Goal: Find specific page/section: Find specific page/section

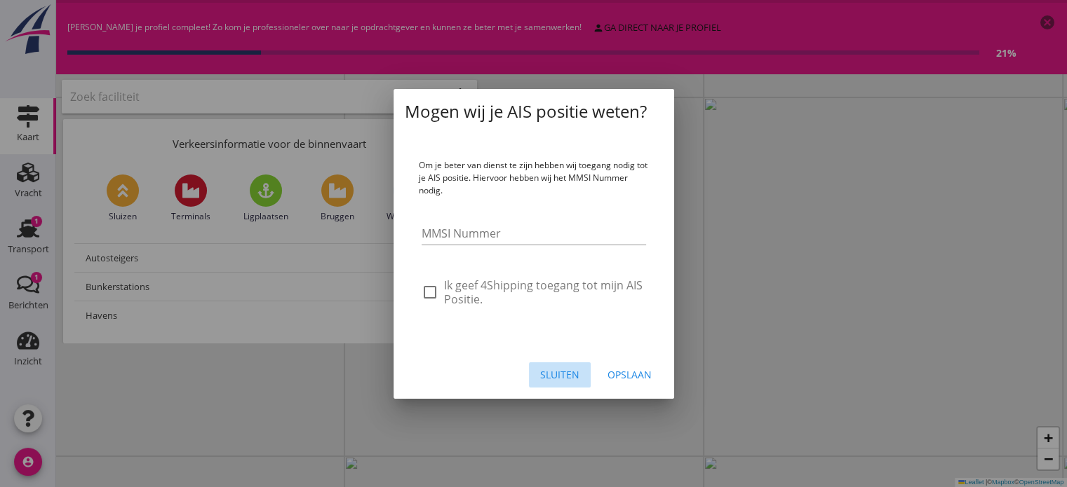
click at [551, 375] on div "Sluiten" at bounding box center [559, 375] width 39 height 15
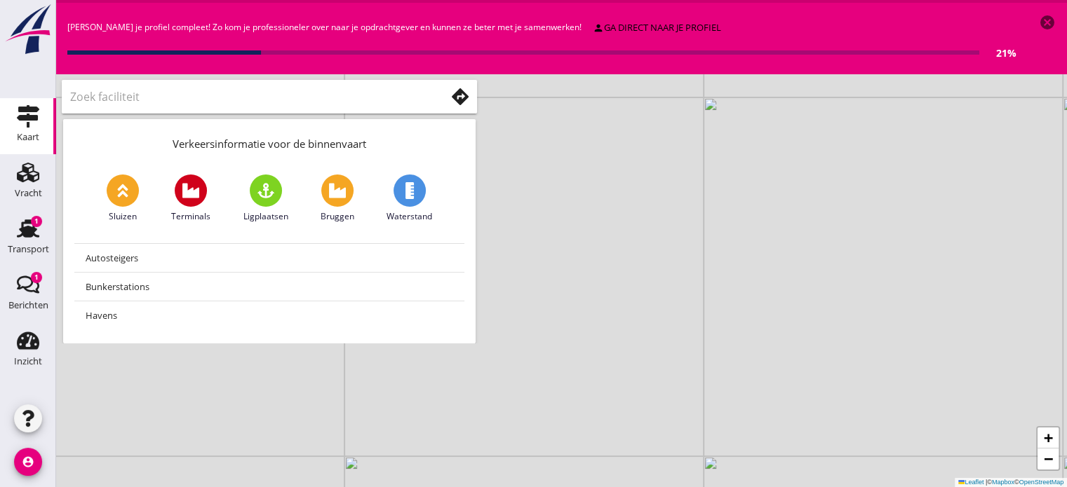
click at [266, 187] on use at bounding box center [265, 190] width 17 height 15
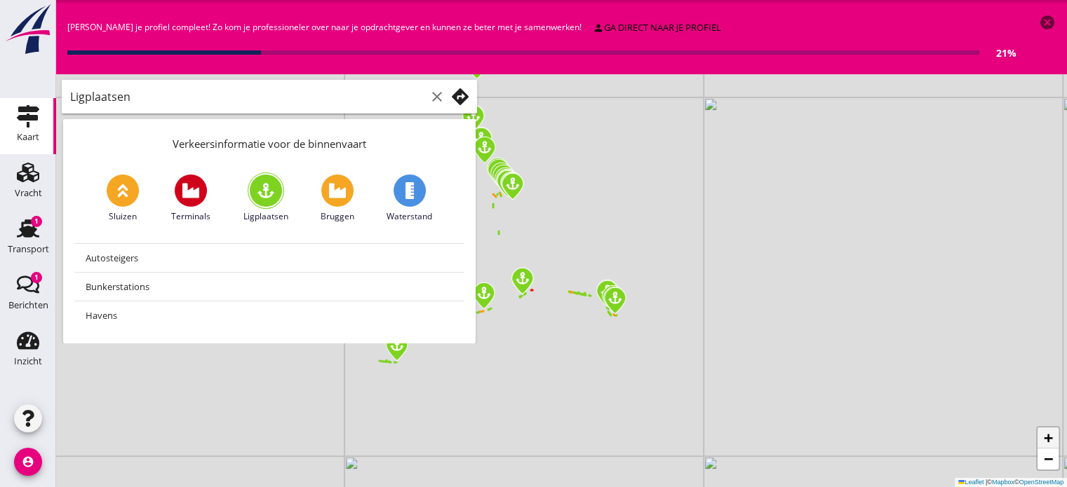
click at [1049, 443] on span "+" at bounding box center [1048, 438] width 9 height 18
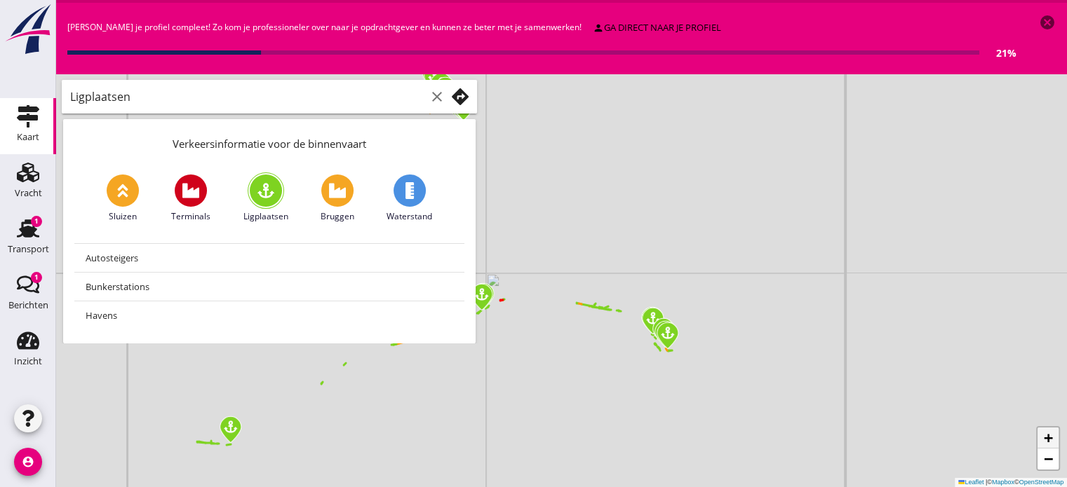
click at [1049, 443] on span "+" at bounding box center [1048, 438] width 9 height 18
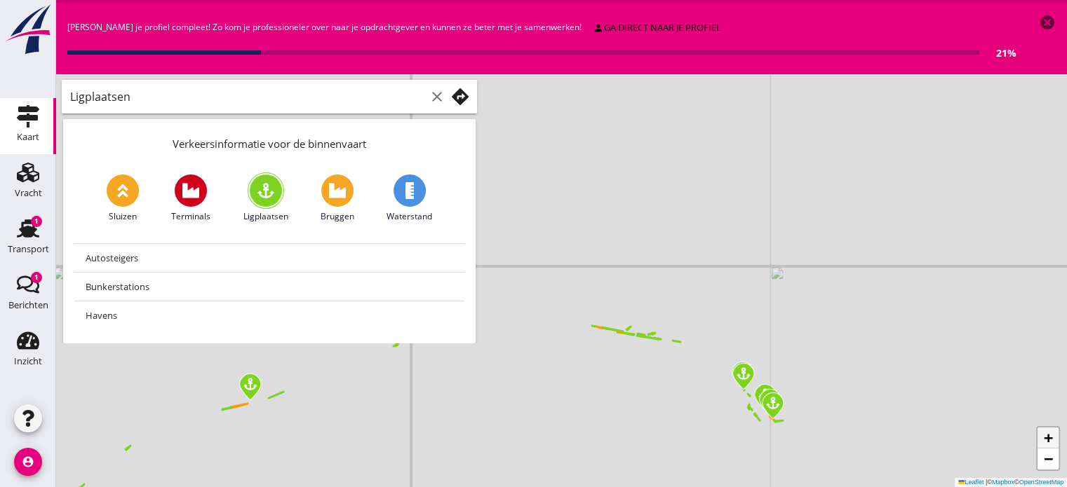
click at [1049, 443] on span "+" at bounding box center [1048, 438] width 9 height 18
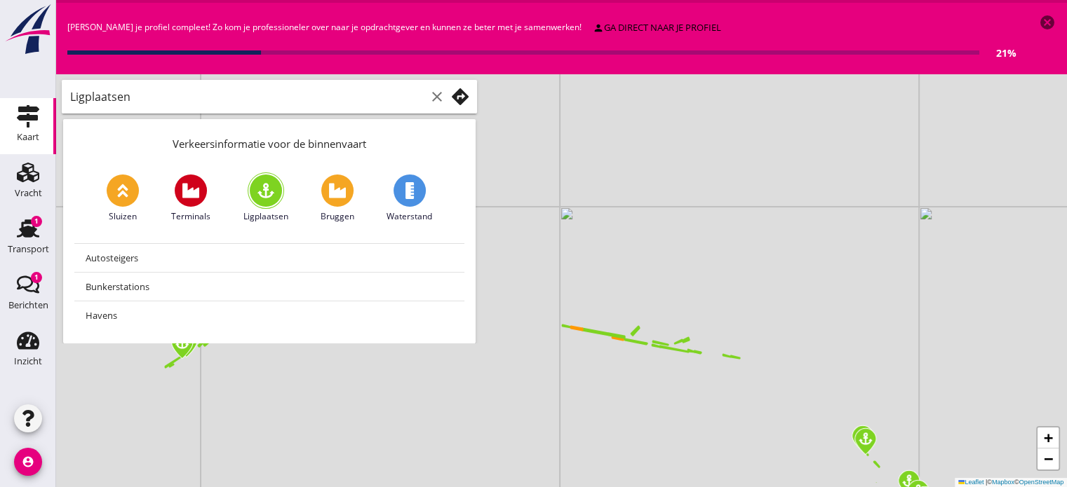
drag, startPoint x: 847, startPoint y: 442, endPoint x: 751, endPoint y: 368, distance: 121.5
click at [751, 368] on div "+ − Leaflet | © Mapbox © OpenStreetMap" at bounding box center [561, 280] width 1011 height 413
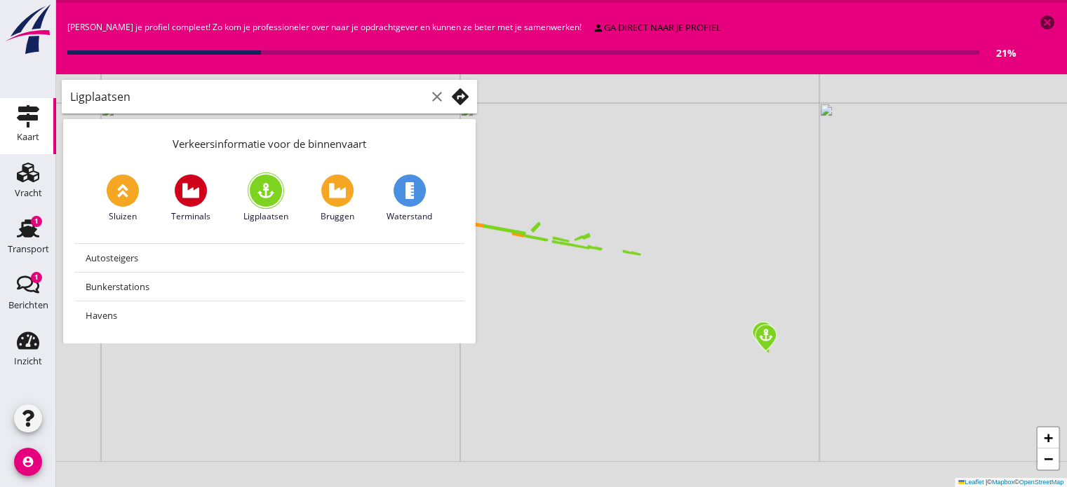
drag, startPoint x: 787, startPoint y: 466, endPoint x: 722, endPoint y: 389, distance: 101.0
click at [722, 389] on div "+ − Leaflet | © Mapbox © OpenStreetMap" at bounding box center [561, 280] width 1011 height 413
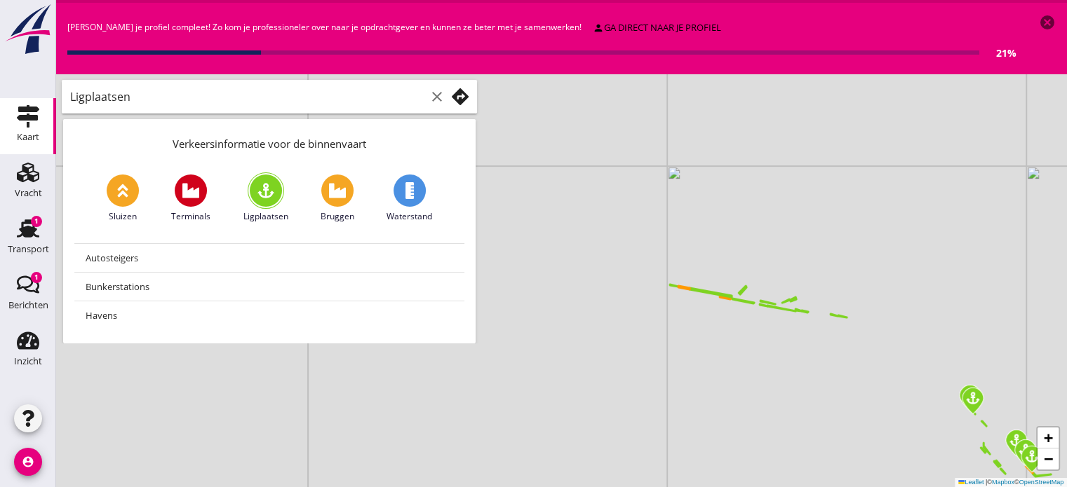
drag, startPoint x: 758, startPoint y: 299, endPoint x: 971, endPoint y: 364, distance: 222.3
click at [971, 364] on div "+ − Leaflet | © Mapbox © OpenStreetMap" at bounding box center [561, 280] width 1011 height 413
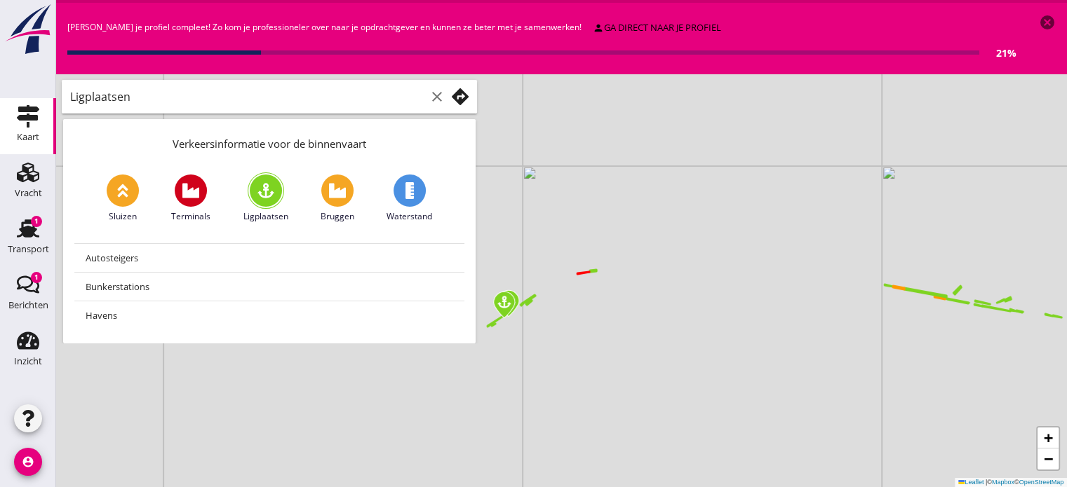
drag, startPoint x: 761, startPoint y: 375, endPoint x: 1019, endPoint y: 368, distance: 258.2
click at [1019, 368] on div "+ − Leaflet | © Mapbox © OpenStreetMap" at bounding box center [561, 280] width 1011 height 413
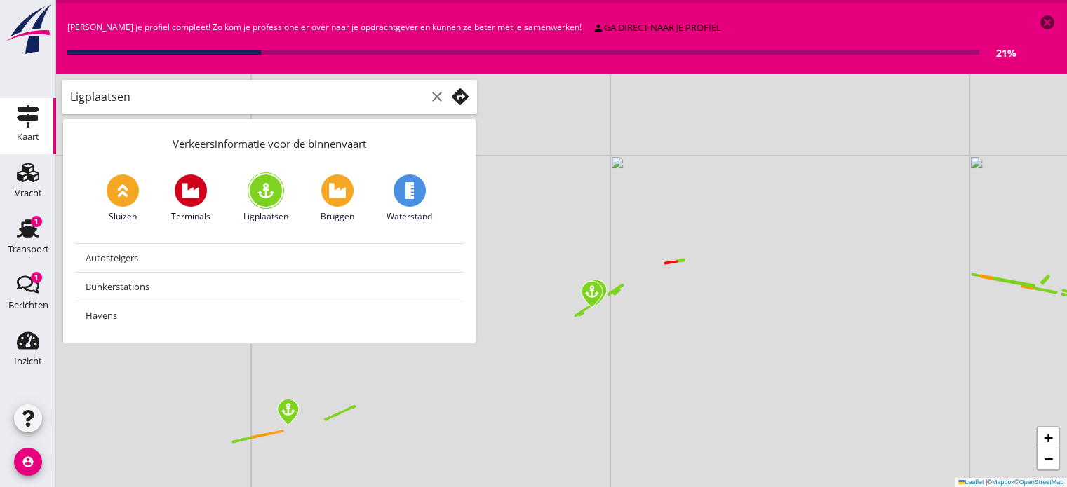
drag, startPoint x: 1019, startPoint y: 368, endPoint x: 1053, endPoint y: 367, distance: 34.4
click at [1053, 367] on div "+ − Leaflet | © Mapbox © OpenStreetMap" at bounding box center [561, 280] width 1011 height 413
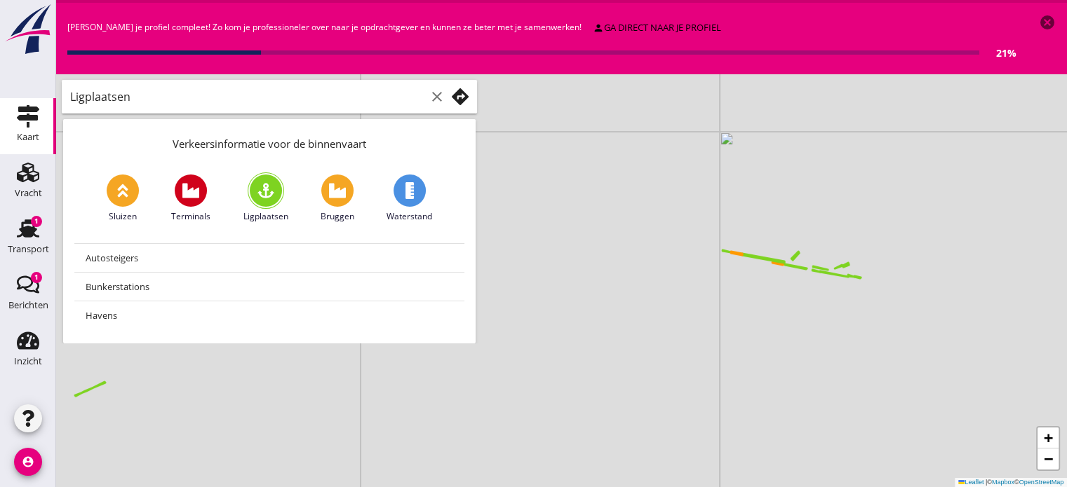
drag, startPoint x: 898, startPoint y: 395, endPoint x: 645, endPoint y: 368, distance: 254.7
click at [645, 368] on div "+ − Leaflet | © Mapbox © OpenStreetMap" at bounding box center [561, 280] width 1011 height 413
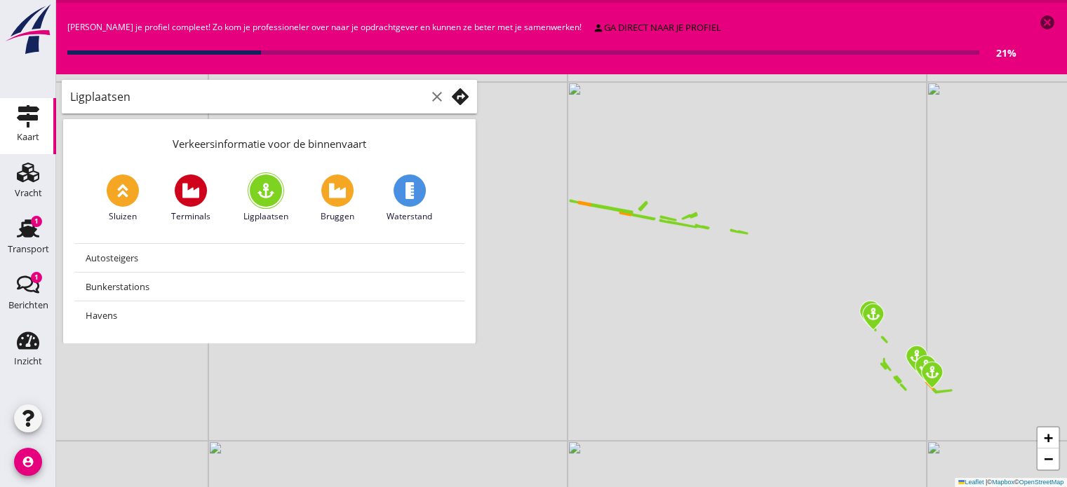
drag, startPoint x: 853, startPoint y: 359, endPoint x: 704, endPoint y: 311, distance: 156.2
click at [704, 311] on div "+ − Leaflet | © Mapbox © OpenStreetMap" at bounding box center [561, 280] width 1011 height 413
click at [1048, 443] on span "+" at bounding box center [1048, 438] width 9 height 18
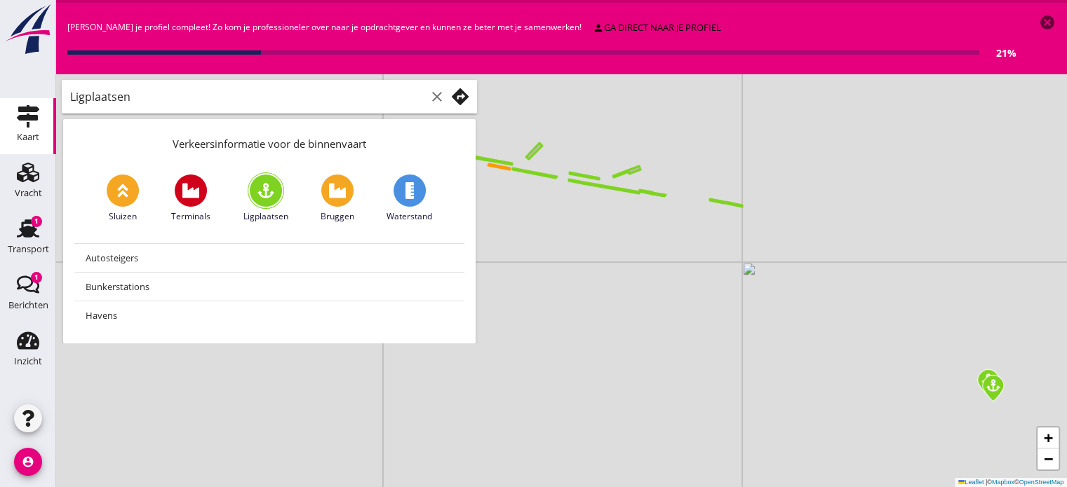
drag, startPoint x: 959, startPoint y: 364, endPoint x: 774, endPoint y: 384, distance: 185.6
click at [774, 384] on div "+ − Leaflet | © Mapbox © OpenStreetMap" at bounding box center [561, 280] width 1011 height 413
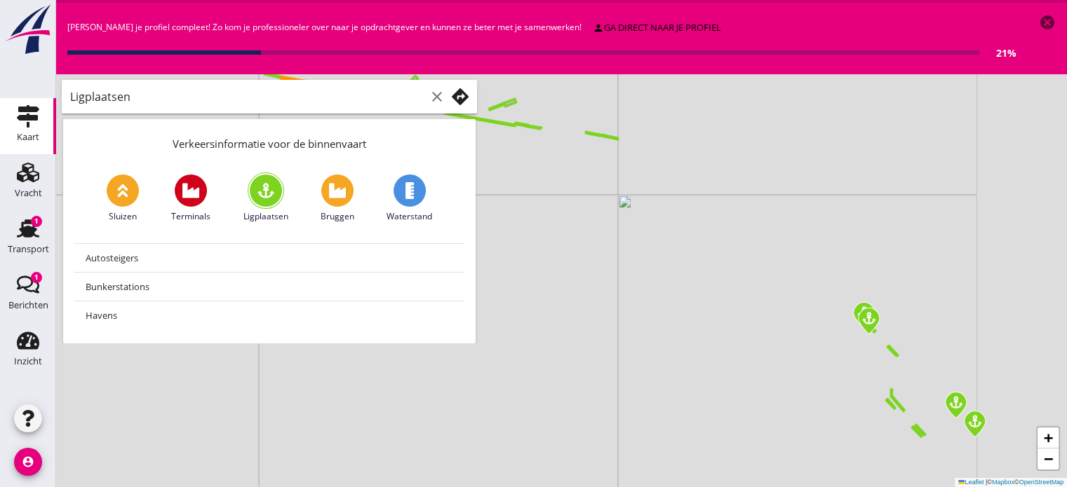
drag, startPoint x: 874, startPoint y: 321, endPoint x: 750, endPoint y: 253, distance: 141.6
click at [750, 253] on div "+ − Leaflet | © Mapbox © OpenStreetMap" at bounding box center [561, 280] width 1011 height 413
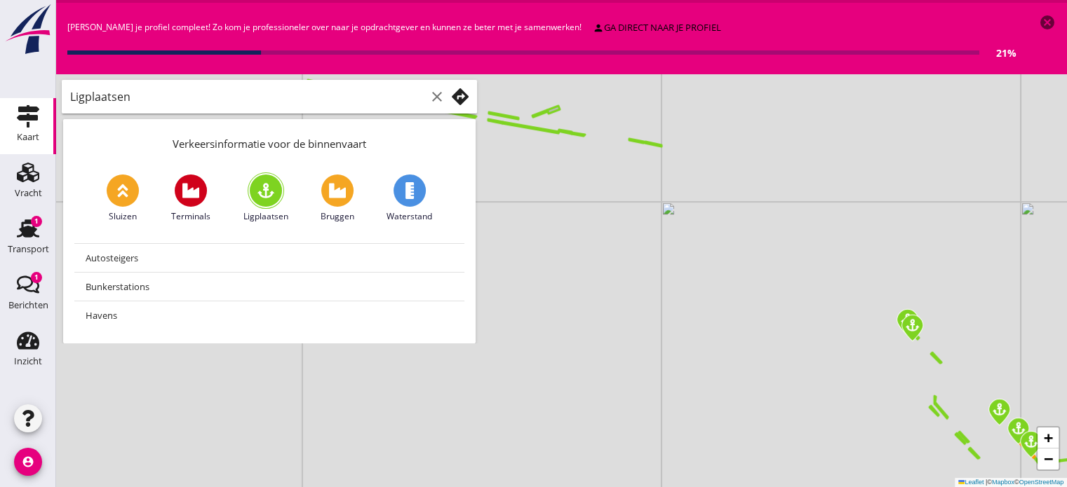
drag, startPoint x: 791, startPoint y: 365, endPoint x: 893, endPoint y: 429, distance: 120.1
click at [893, 429] on div "+ − Leaflet | © Mapbox © OpenStreetMap" at bounding box center [561, 280] width 1011 height 413
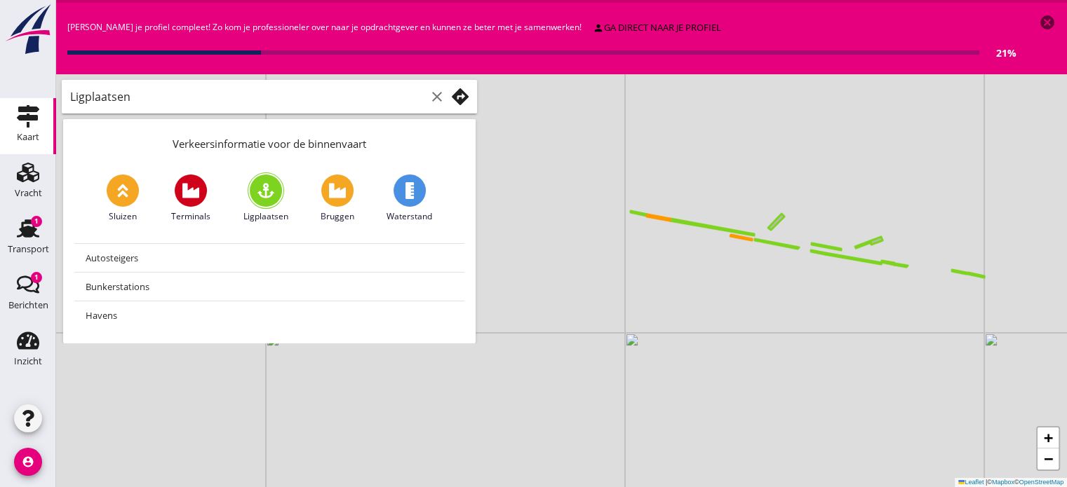
drag, startPoint x: 623, startPoint y: 295, endPoint x: 911, endPoint y: 376, distance: 299.3
click at [911, 376] on div "+ − Leaflet | © Mapbox © OpenStreetMap" at bounding box center [561, 280] width 1011 height 413
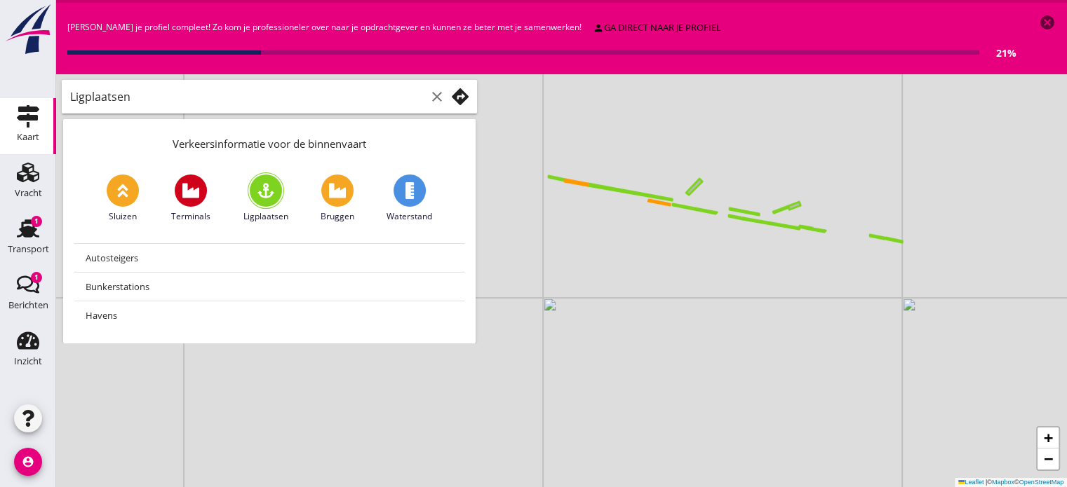
drag, startPoint x: 743, startPoint y: 342, endPoint x: 634, endPoint y: 300, distance: 116.3
click at [634, 300] on div "+ − Leaflet | © Mapbox © OpenStreetMap" at bounding box center [561, 280] width 1011 height 413
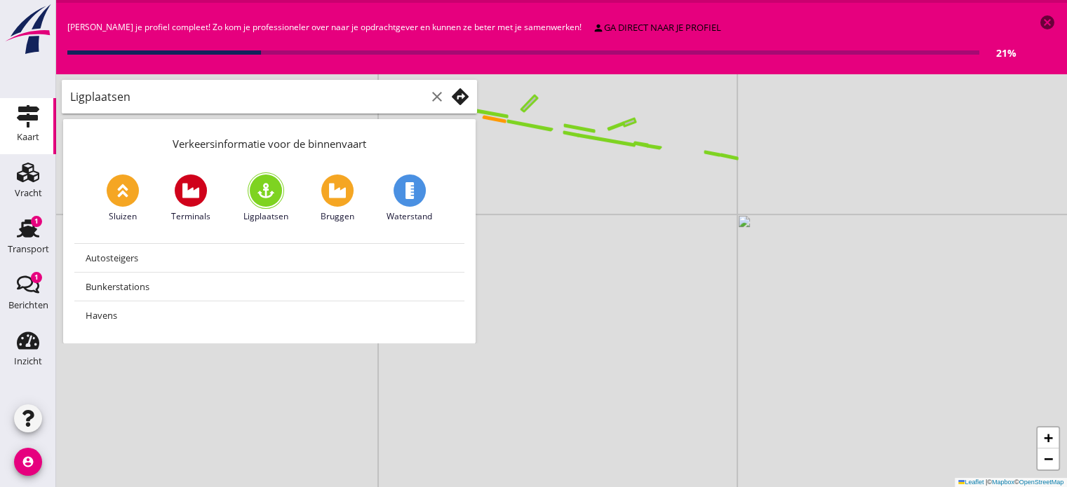
drag, startPoint x: 833, startPoint y: 402, endPoint x: 667, endPoint y: 319, distance: 185.1
click at [667, 319] on div "+ − Leaflet | © Mapbox © OpenStreetMap" at bounding box center [561, 280] width 1011 height 413
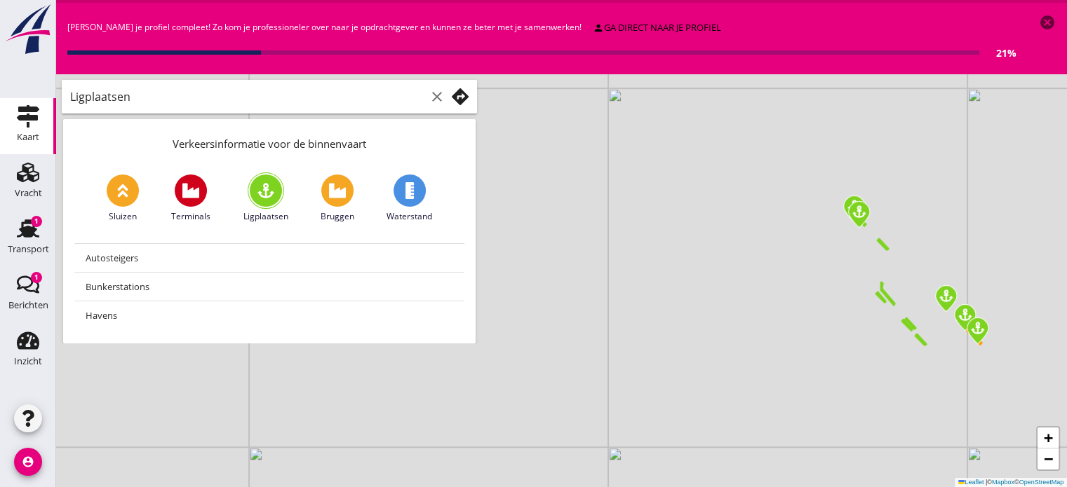
drag, startPoint x: 818, startPoint y: 426, endPoint x: 692, endPoint y: 299, distance: 178.0
click at [692, 299] on div "+ − Leaflet | © Mapbox © OpenStreetMap" at bounding box center [561, 280] width 1011 height 413
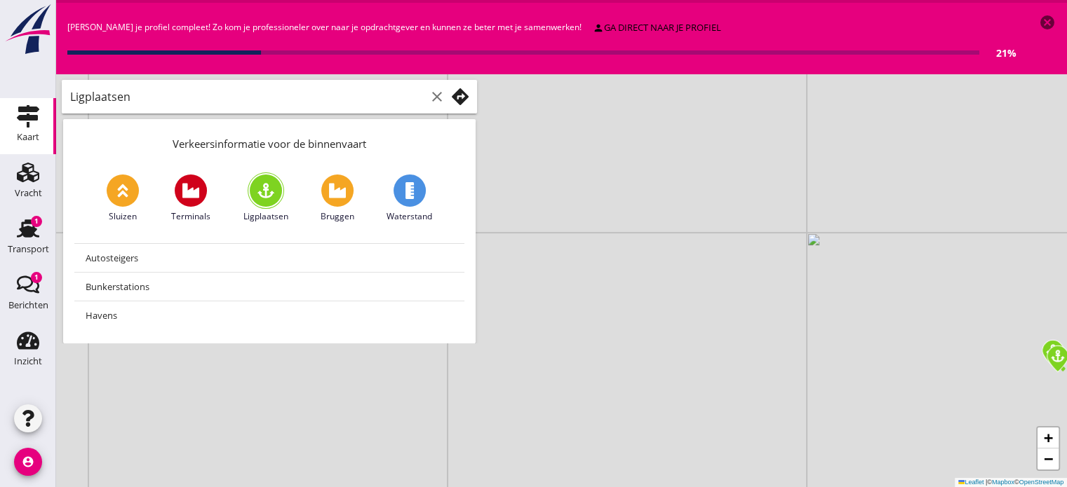
drag, startPoint x: 729, startPoint y: 234, endPoint x: 959, endPoint y: 379, distance: 271.7
click at [959, 379] on div "+ − Leaflet | © Mapbox © OpenStreetMap" at bounding box center [561, 280] width 1011 height 413
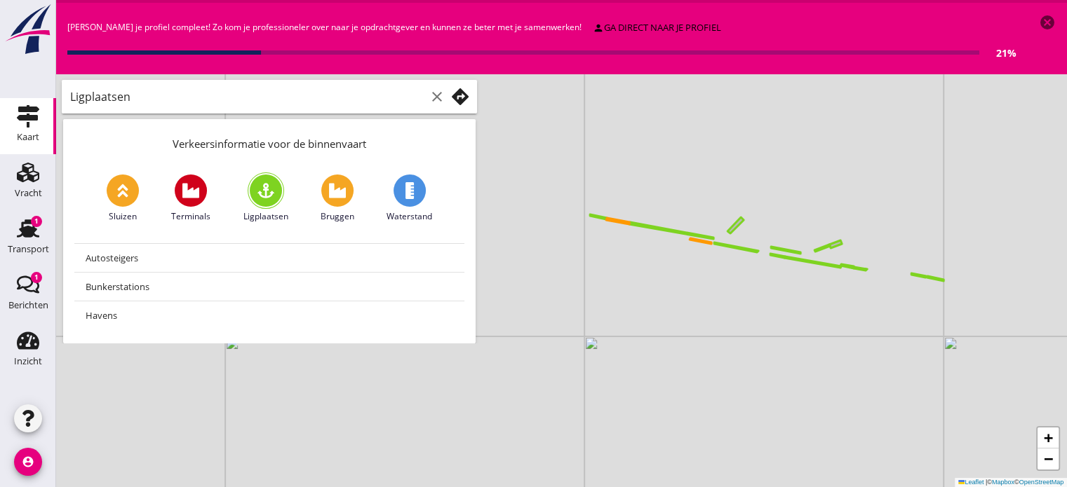
drag, startPoint x: 693, startPoint y: 191, endPoint x: 837, endPoint y: 295, distance: 178.3
click at [837, 295] on div "+ − Leaflet | © Mapbox © OpenStreetMap" at bounding box center [561, 280] width 1011 height 413
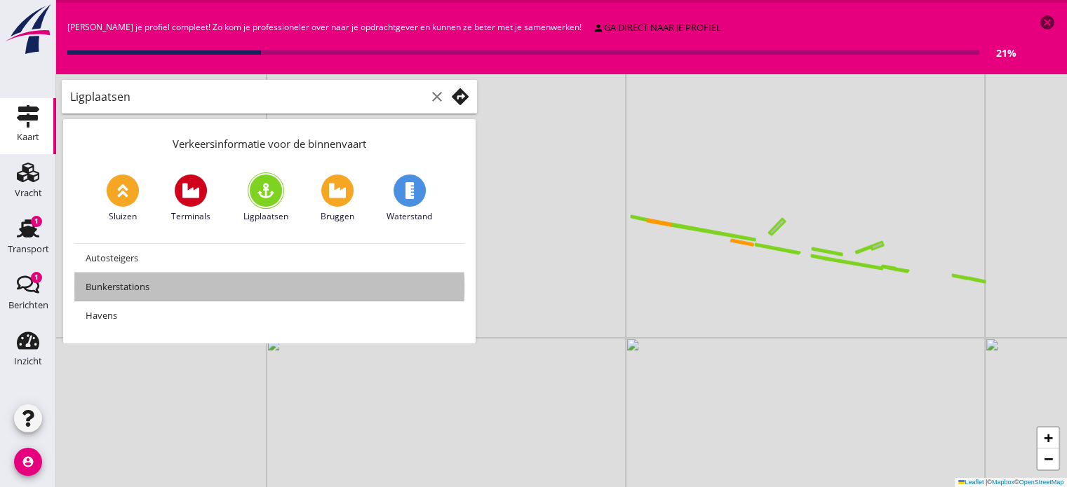
click at [148, 283] on div "Bunkerstations" at bounding box center [270, 286] width 368 height 17
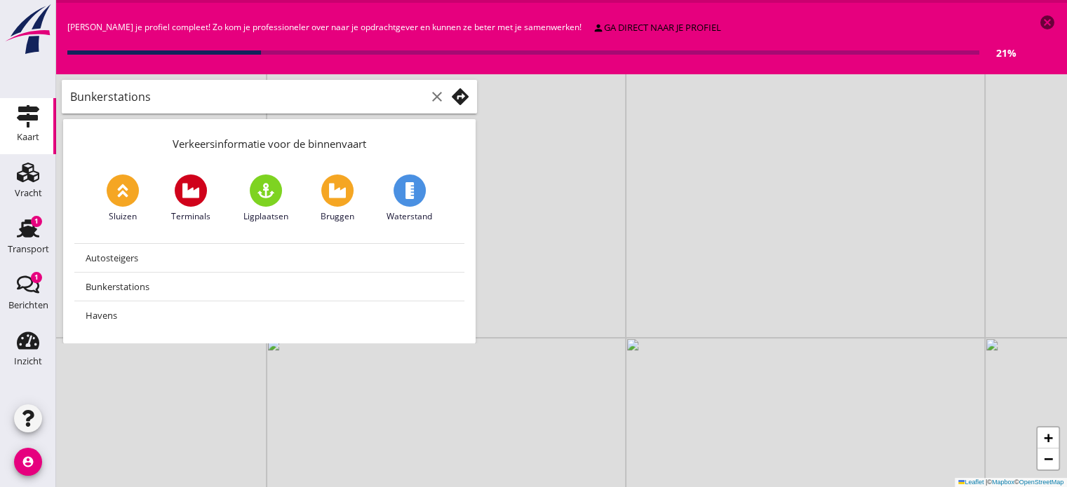
type input "Ligplaatsen"
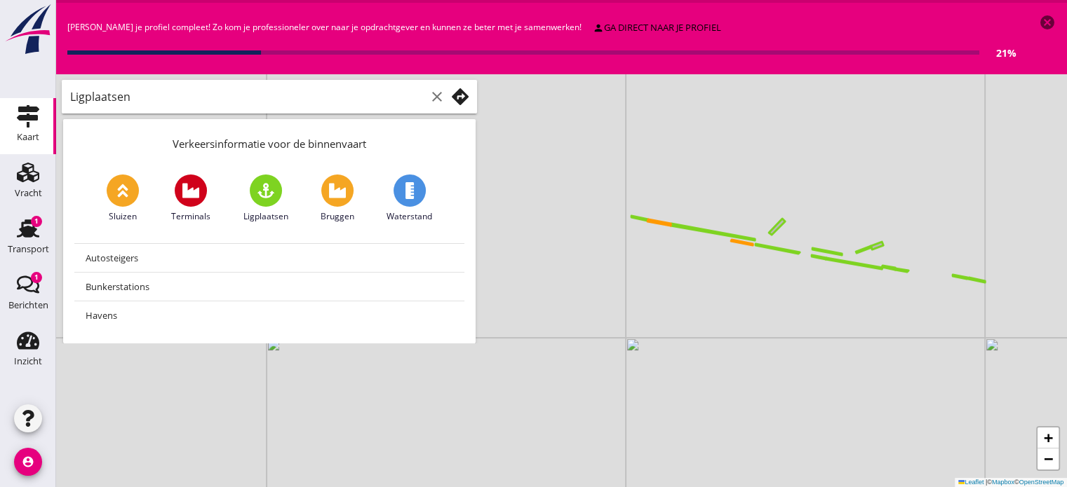
click at [619, 28] on div "person ga direct naar je profiel" at bounding box center [657, 28] width 128 height 14
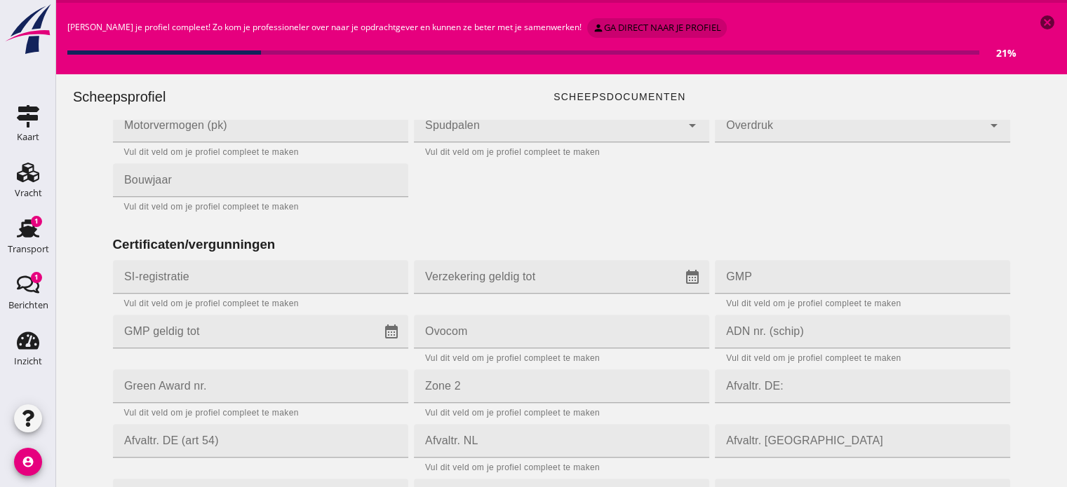
scroll to position [1764, 0]
